Goal: Task Accomplishment & Management: Use online tool/utility

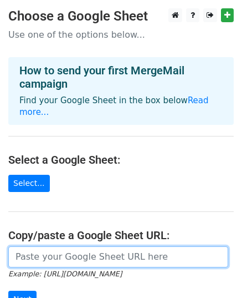
click at [44, 251] on input "url" at bounding box center [118, 256] width 220 height 21
paste input "[URL][DOMAIN_NAME]"
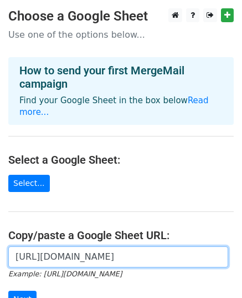
scroll to position [0, 247]
type input "[URL][DOMAIN_NAME]"
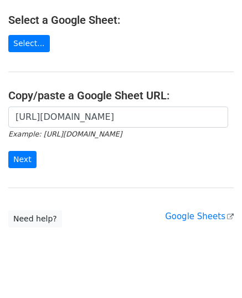
scroll to position [144, 0]
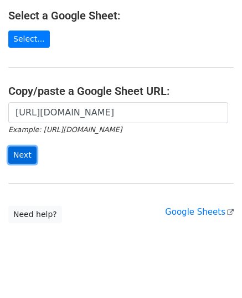
click at [32, 146] on input "Next" at bounding box center [22, 154] width 28 height 17
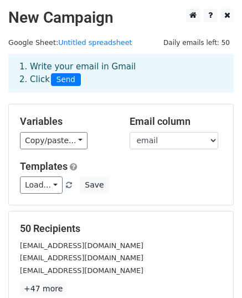
scroll to position [175, 0]
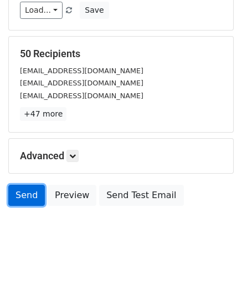
click at [23, 197] on link "Send" at bounding box center [26, 195] width 37 height 21
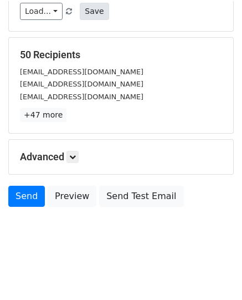
scroll to position [172, 0]
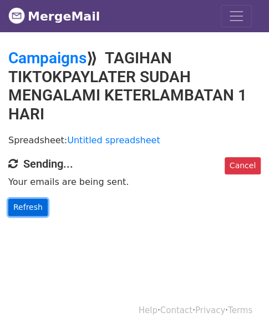
click at [37, 211] on link "Refresh" at bounding box center [27, 206] width 39 height 17
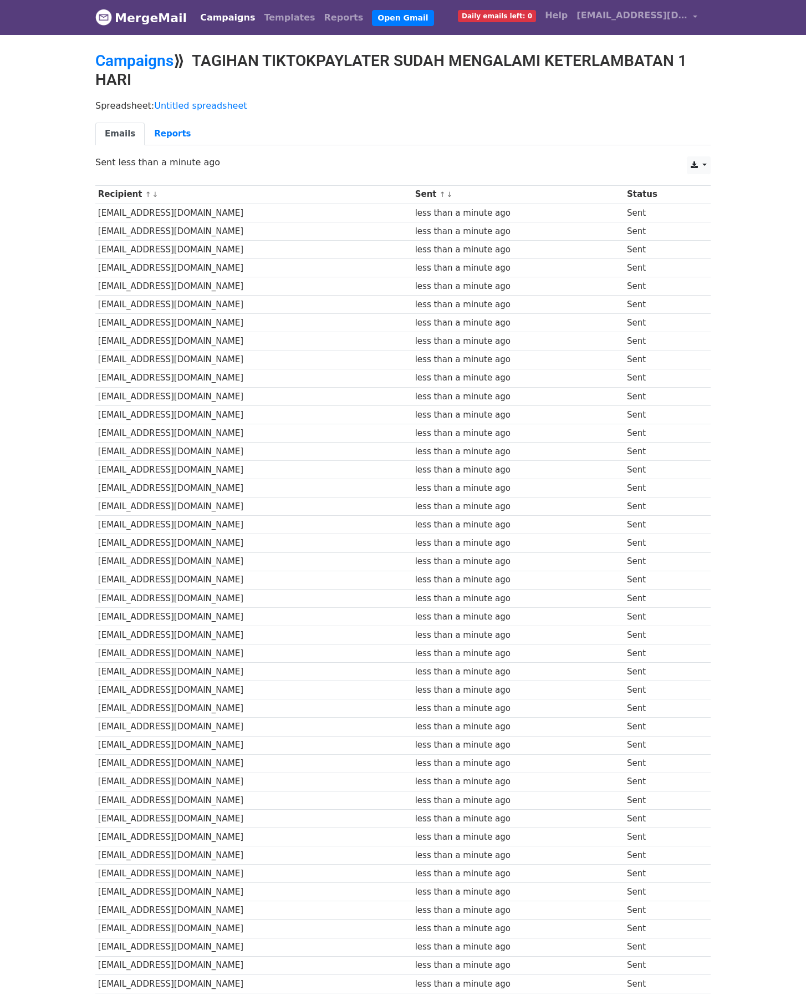
click at [537, 442] on td at bounding box center [705, 433] width 11 height 18
click at [151, 314] on td "dwihidayatifarida@gmail.com" at bounding box center [253, 305] width 317 height 18
click at [511, 476] on div "less than a minute ago" at bounding box center [518, 470] width 207 height 13
